Goal: Find contact information: Find contact information

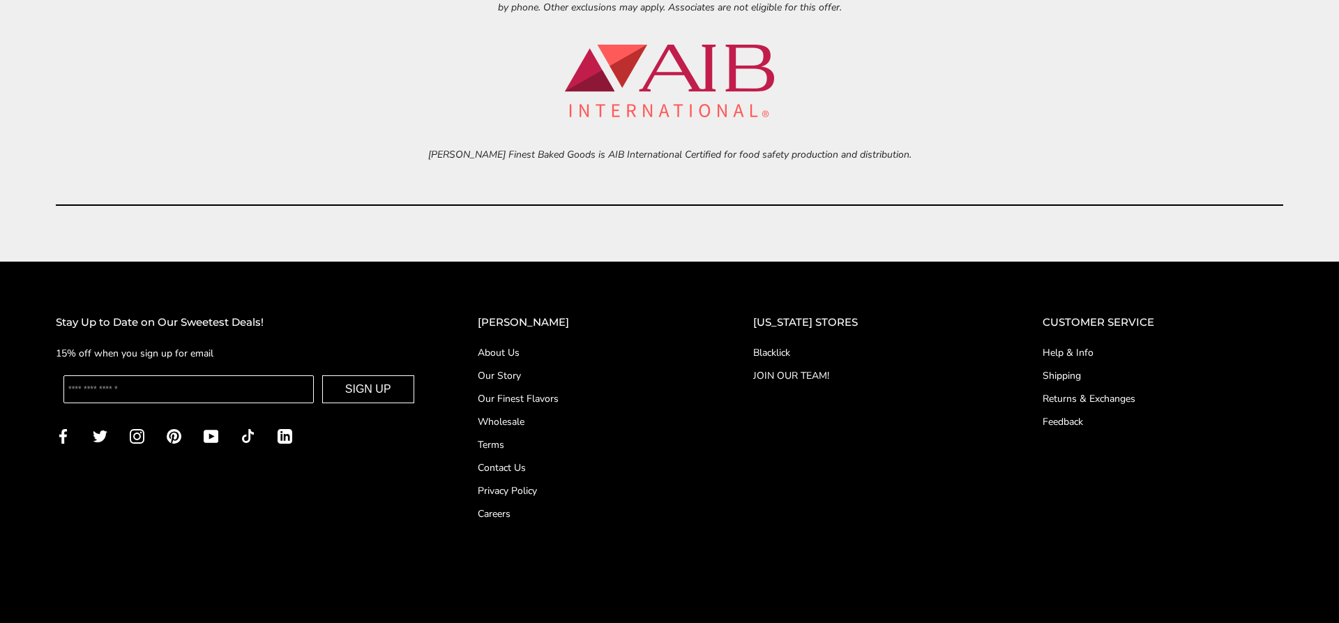
scroll to position [6558, 0]
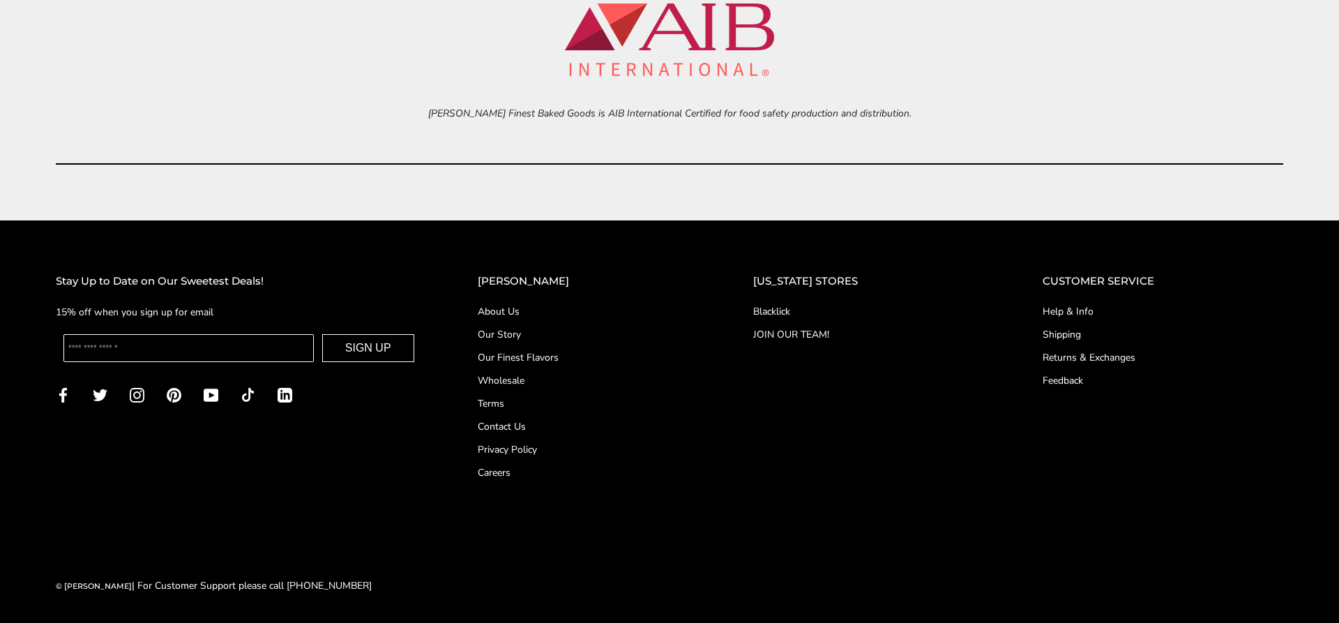
click at [549, 425] on link "Contact Us" at bounding box center [588, 426] width 220 height 15
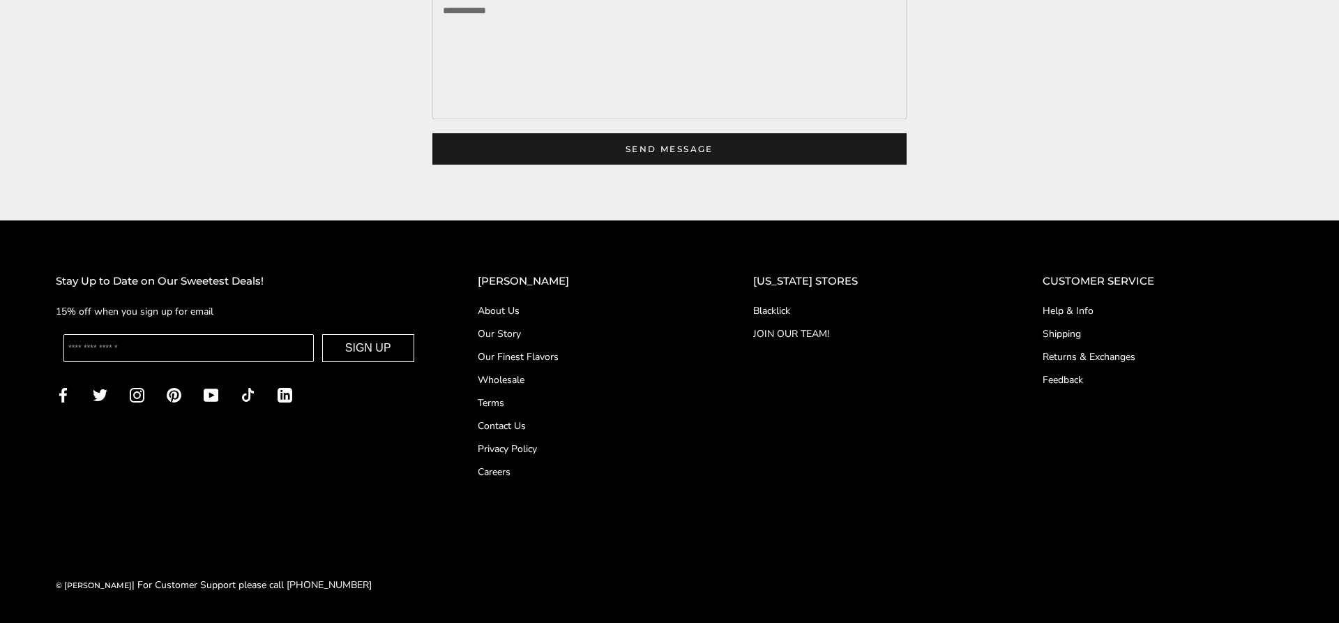
scroll to position [540, 0]
click at [1077, 310] on link "Help & Info" at bounding box center [1162, 310] width 241 height 15
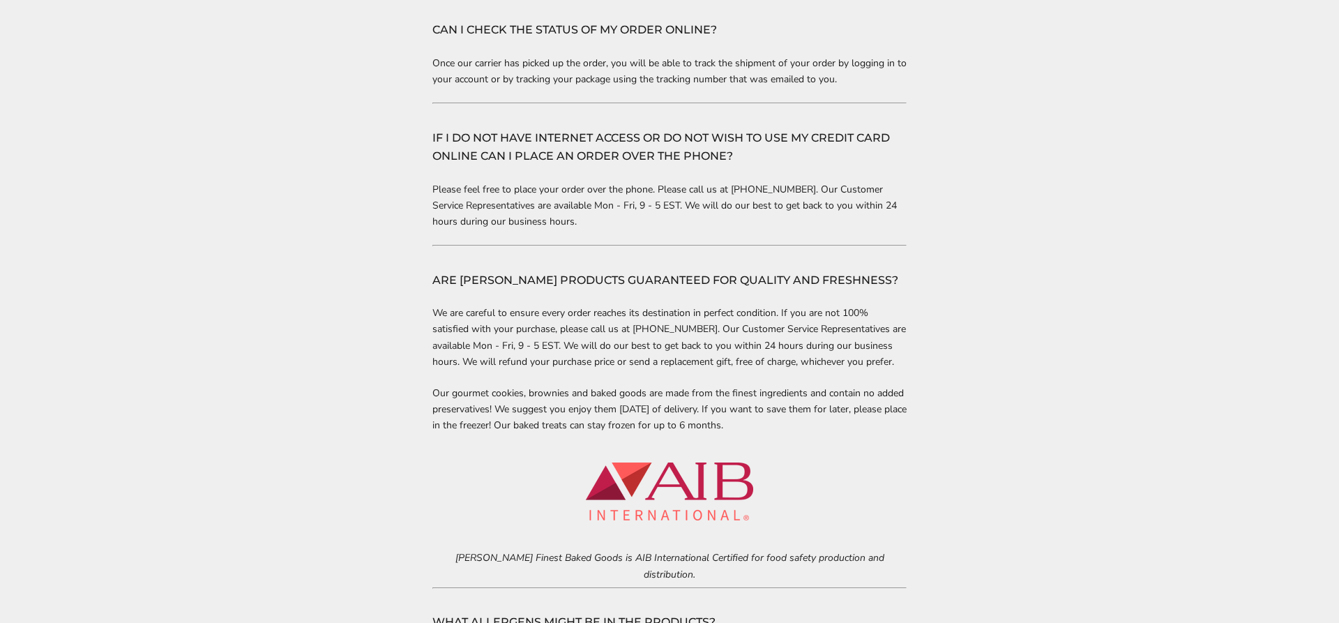
scroll to position [1408, 0]
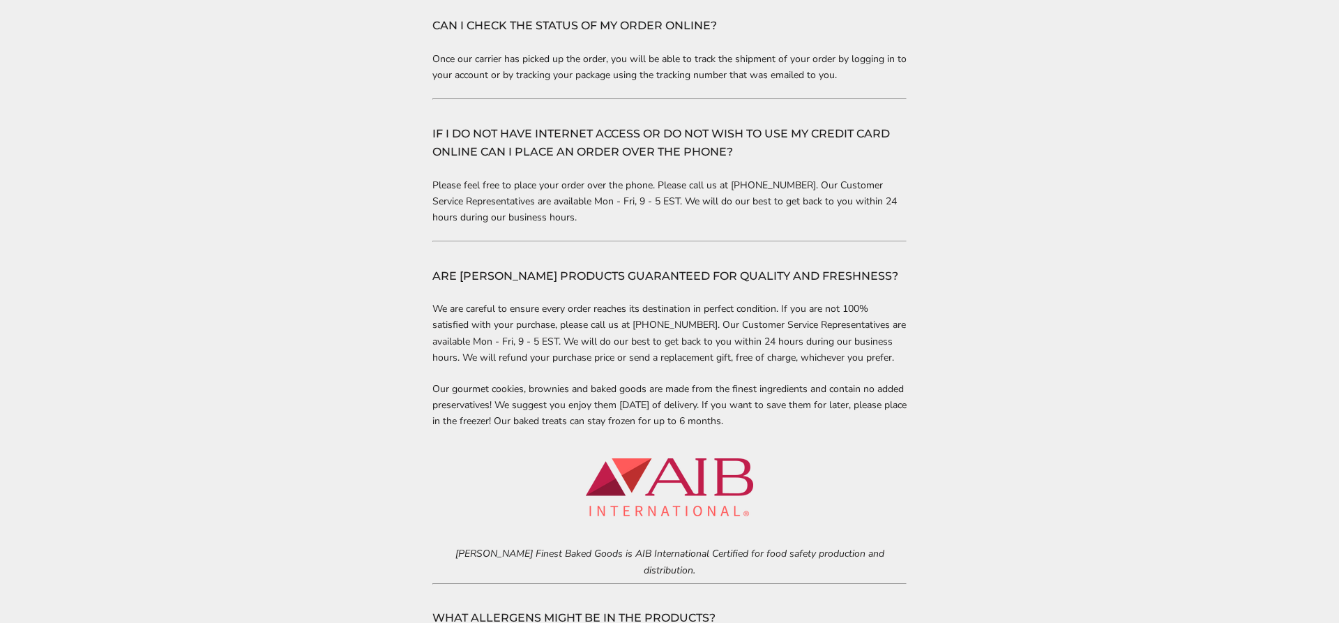
click at [738, 203] on p "Please feel free to place your order over the phone. Please call us at 1.844.42…" at bounding box center [669, 201] width 474 height 48
